Goal: Task Accomplishment & Management: Use online tool/utility

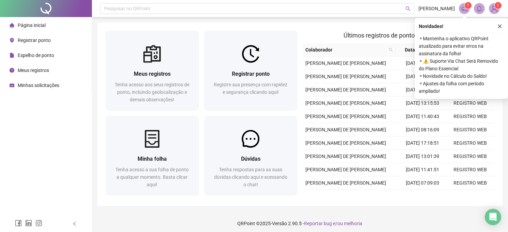
click at [28, 43] on span "Registrar ponto" at bounding box center [34, 39] width 33 height 5
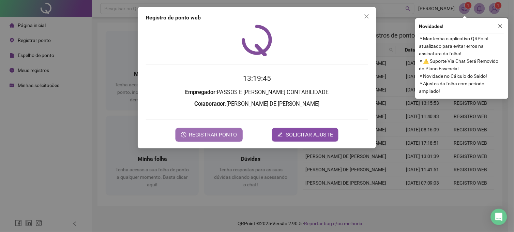
click at [225, 137] on span "REGISTRAR PONTO" at bounding box center [213, 134] width 48 height 8
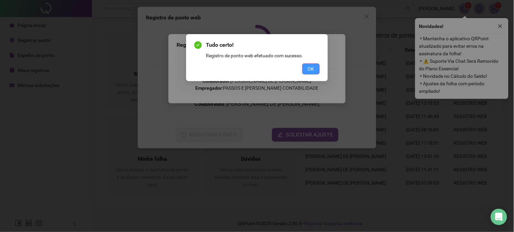
click at [315, 65] on button "OK" at bounding box center [310, 68] width 17 height 11
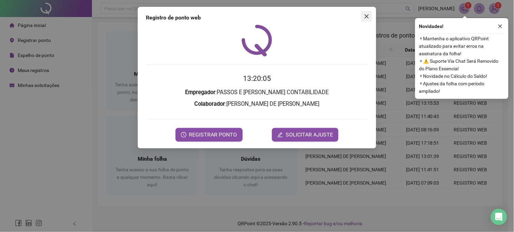
click at [365, 17] on icon "close" at bounding box center [366, 16] width 5 height 5
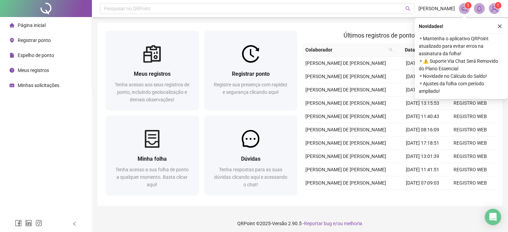
click at [38, 70] on span "Meus registros" at bounding box center [33, 69] width 31 height 5
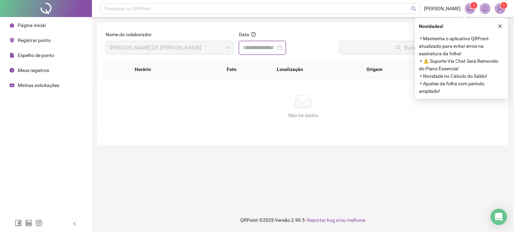
click at [275, 48] on input at bounding box center [259, 48] width 33 height 8
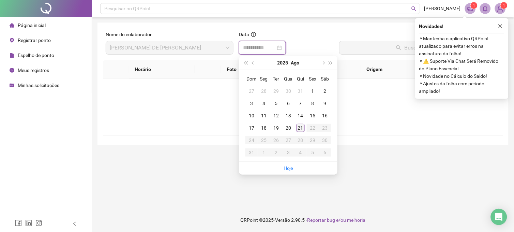
type input "**********"
drag, startPoint x: 299, startPoint y: 128, endPoint x: 305, endPoint y: 115, distance: 14.3
click at [299, 127] on div "21" at bounding box center [300, 128] width 8 height 8
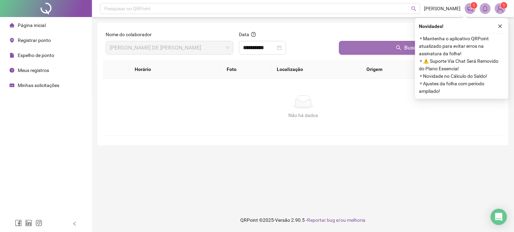
click at [369, 44] on button "Buscar registros" at bounding box center [419, 48] width 161 height 14
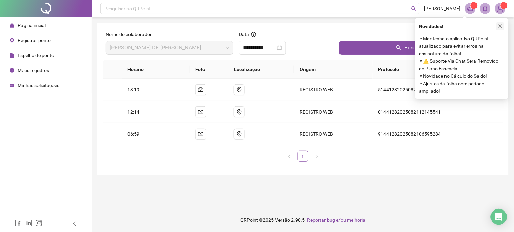
click at [498, 26] on icon "close" at bounding box center [500, 26] width 5 height 5
